Goal: Information Seeking & Learning: Find specific fact

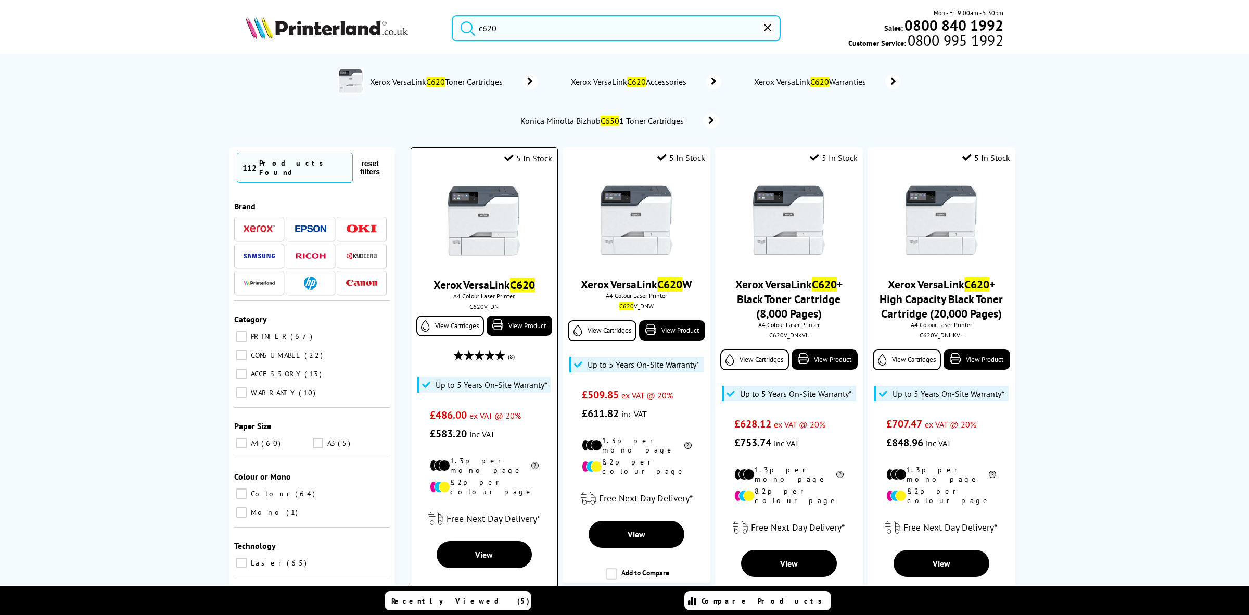
type input "c620"
click at [492, 223] on img at bounding box center [484, 221] width 78 height 78
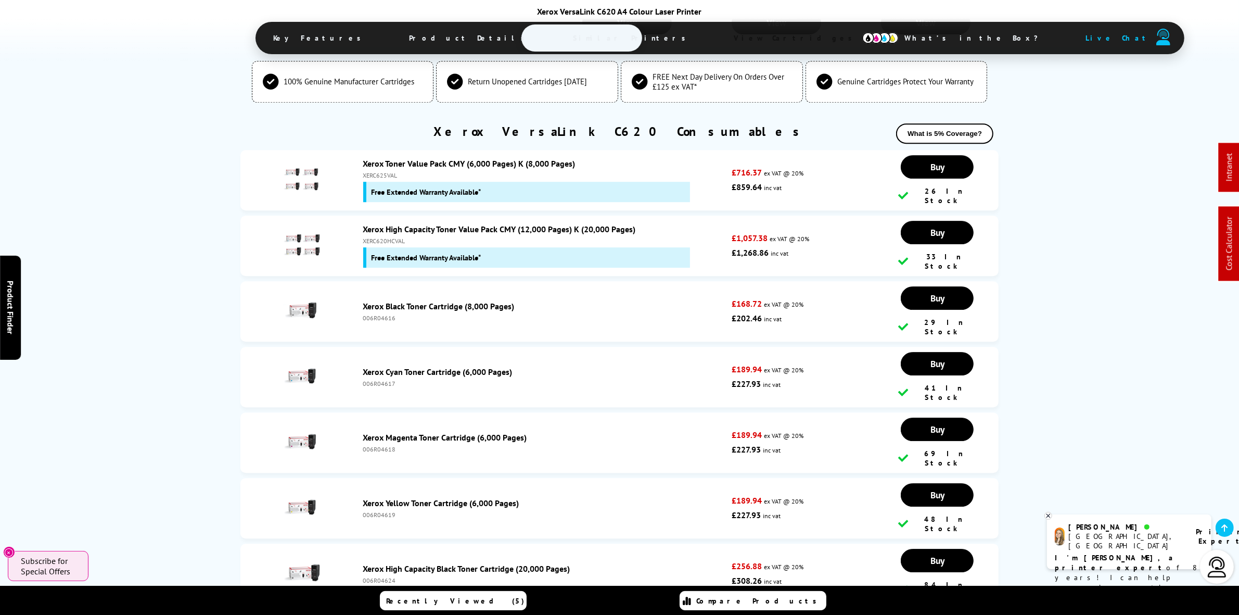
scroll to position [3578, 0]
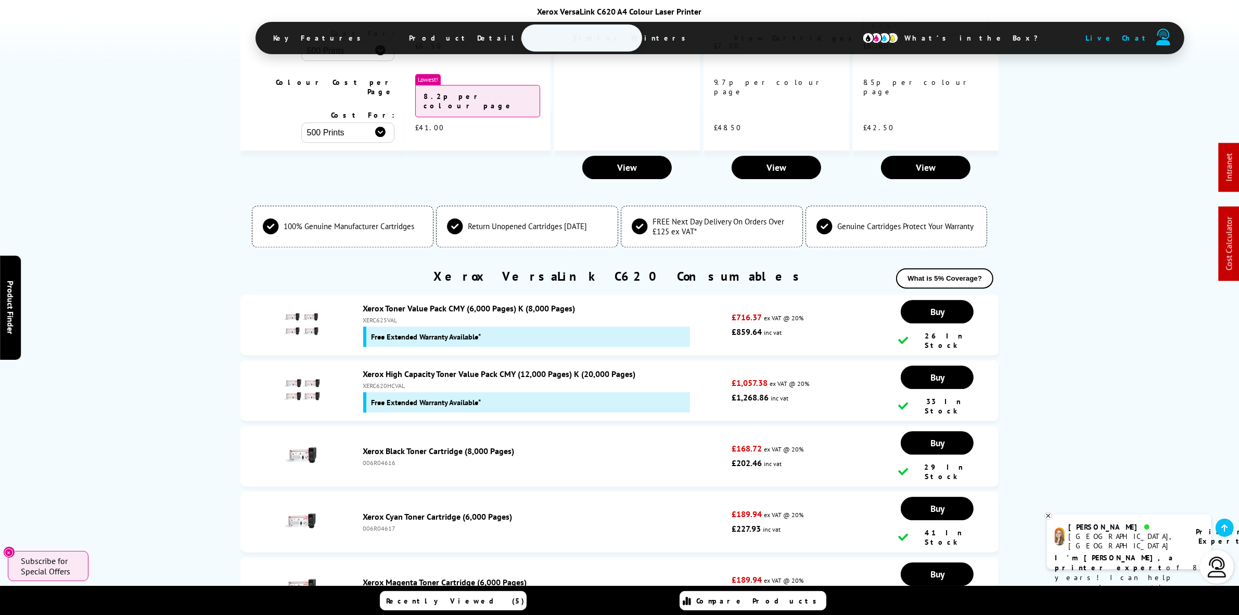
click at [388, 316] on div "XERC625VAL" at bounding box center [545, 320] width 364 height 8
click at [389, 316] on div "XERC625VAL" at bounding box center [545, 320] width 364 height 8
click at [390, 316] on div "XERC625VAL" at bounding box center [545, 320] width 364 height 8
copy div "XERC625VAL"
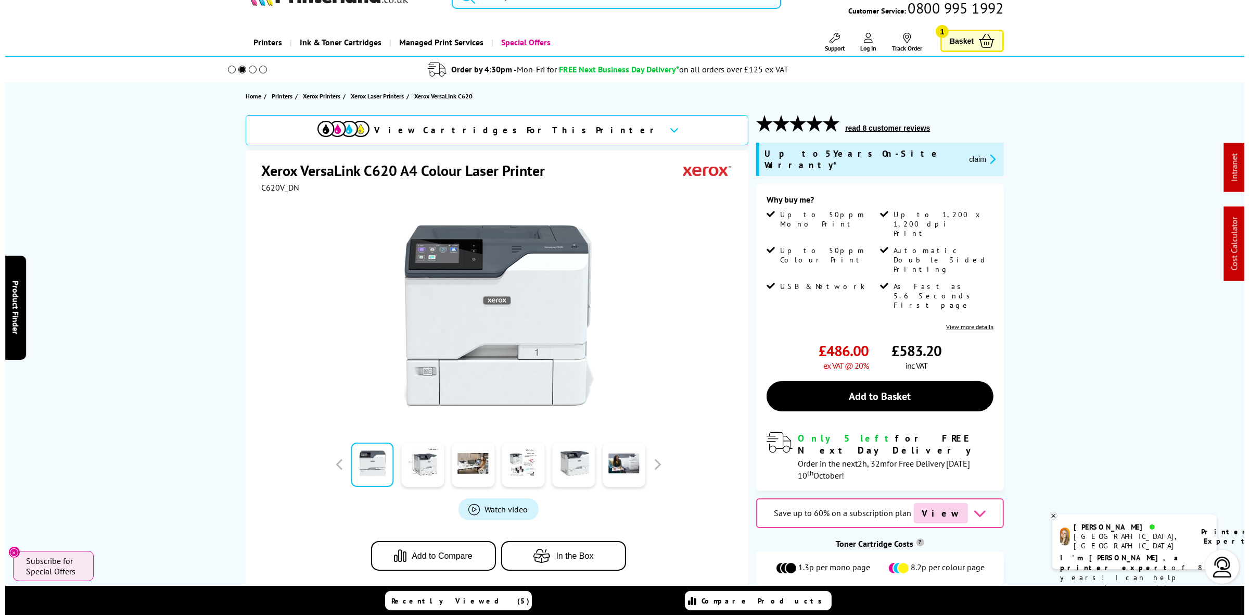
scroll to position [0, 0]
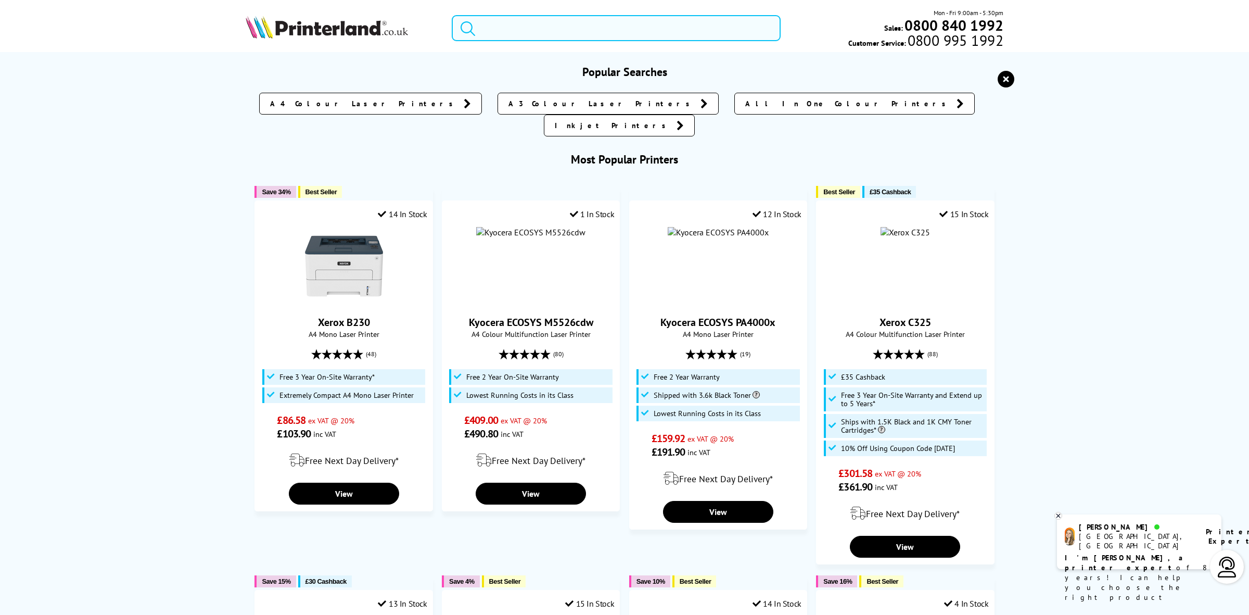
click at [530, 26] on input "search" at bounding box center [616, 28] width 329 height 26
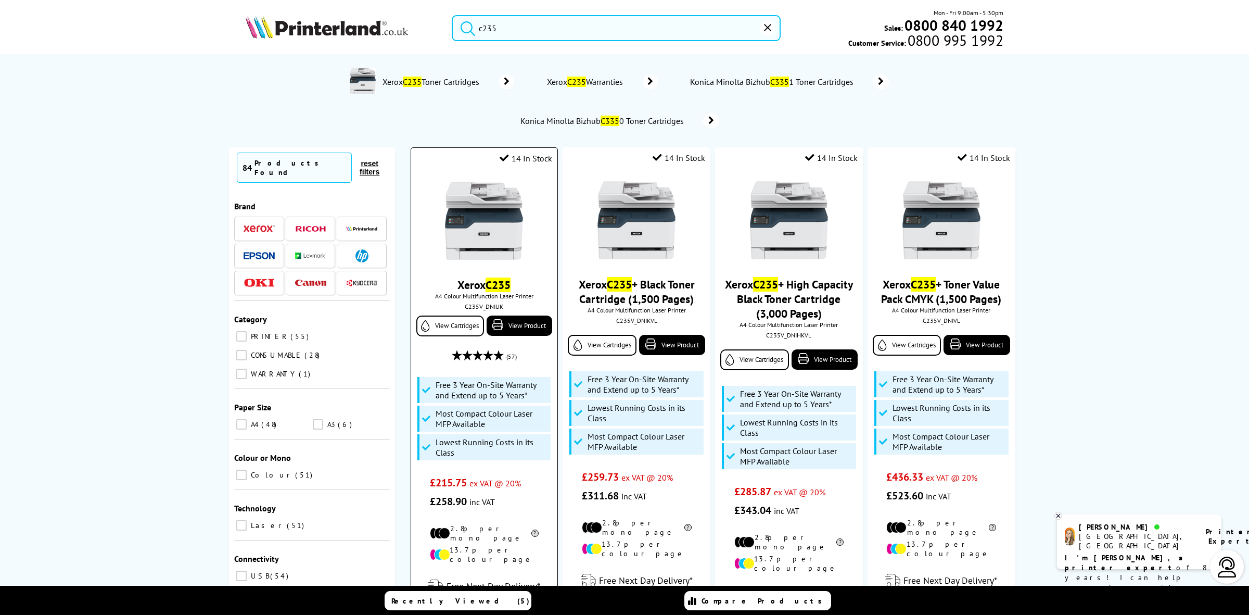
type input "c235"
click at [447, 229] on img at bounding box center [484, 221] width 78 height 78
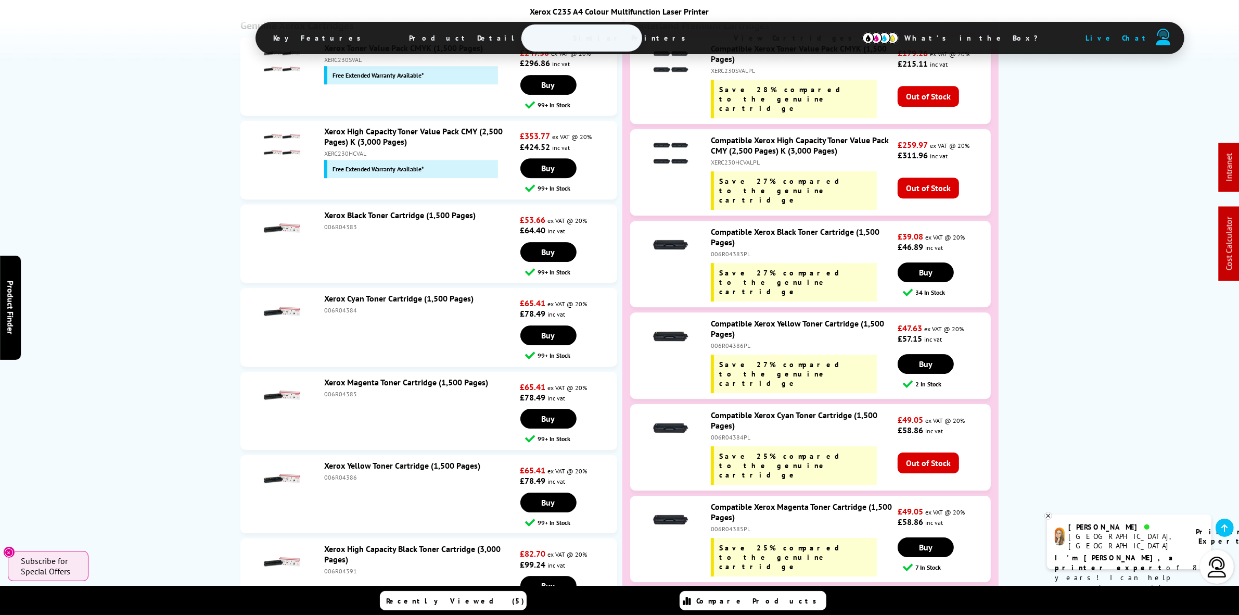
scroll to position [4018, 0]
